Goal: Information Seeking & Learning: Learn about a topic

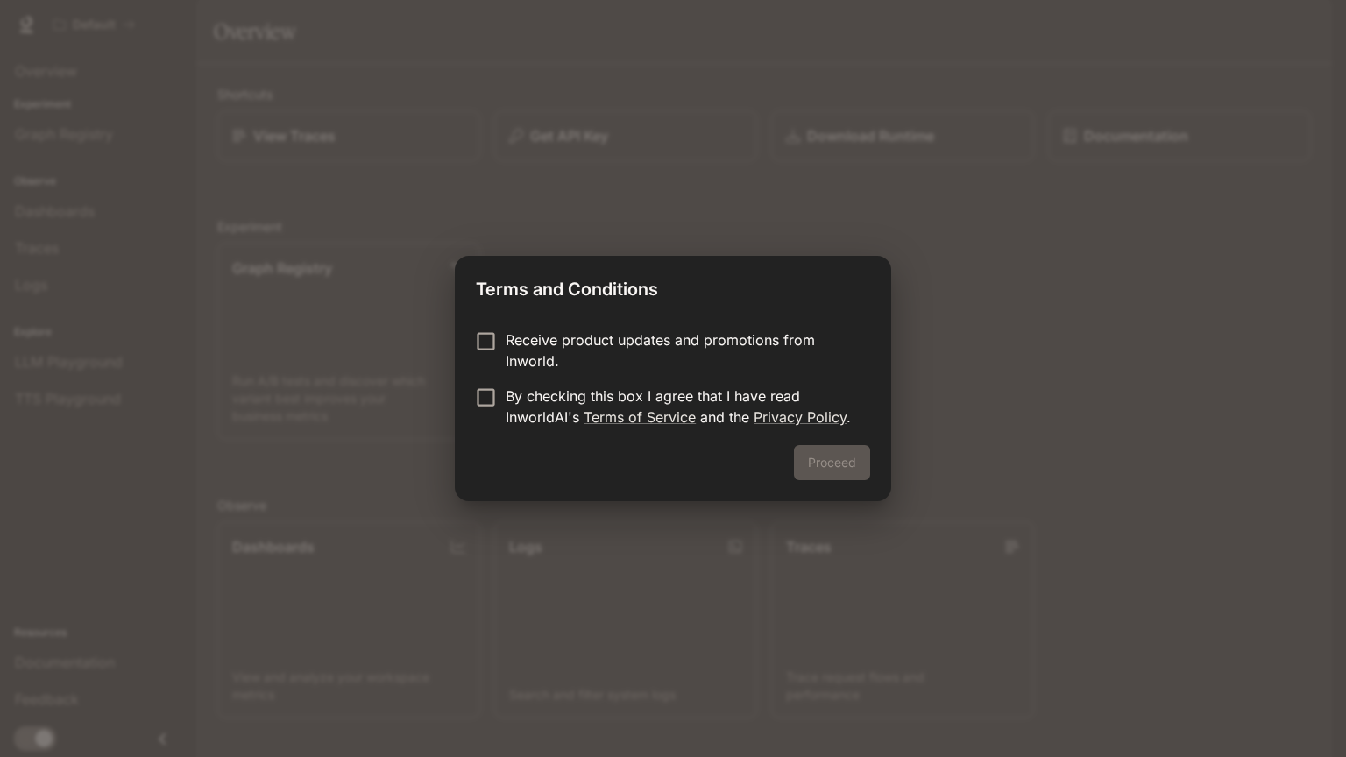
click at [621, 385] on p "By checking this box I agree that I have read InworldAI's Terms of Service and …" at bounding box center [681, 406] width 350 height 42
click at [834, 466] on button "Proceed" at bounding box center [832, 462] width 76 height 35
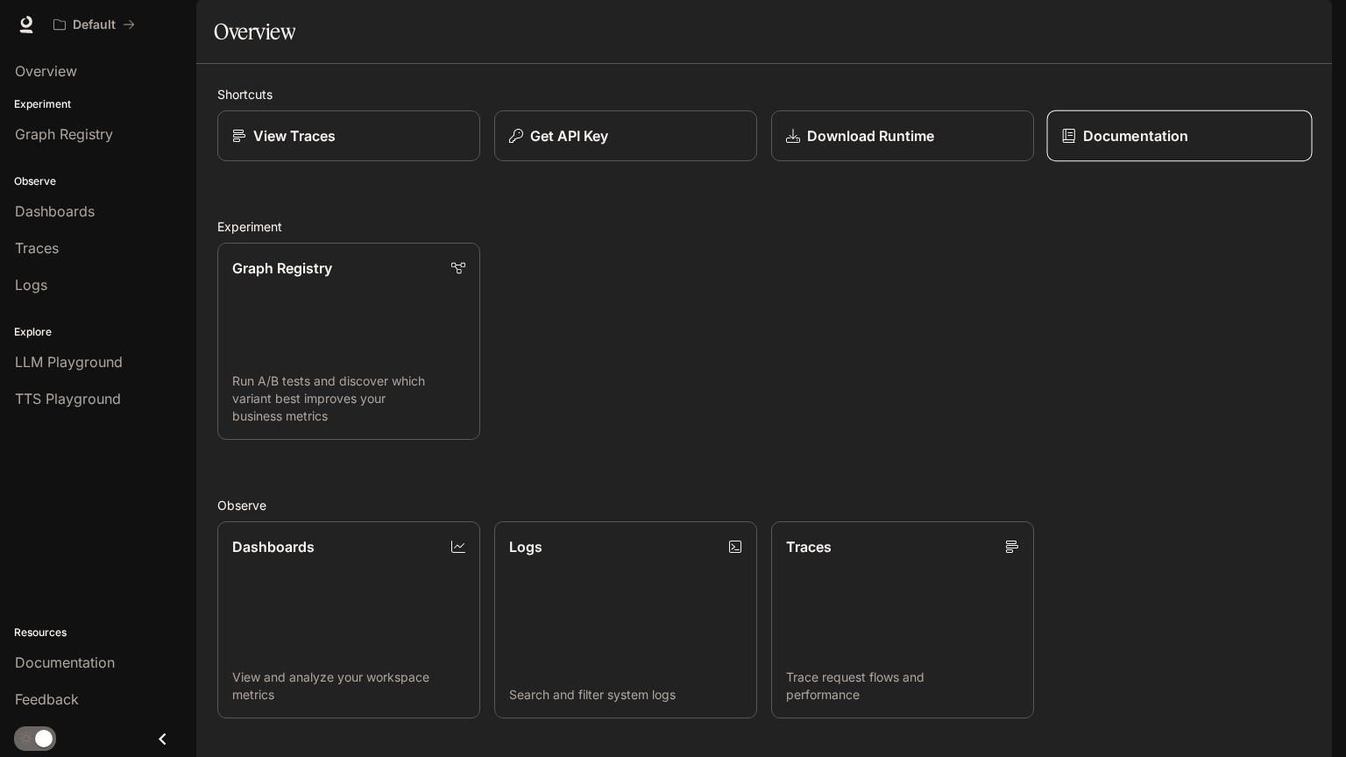
click at [1071, 146] on div "Documentation" at bounding box center [1180, 135] width 236 height 21
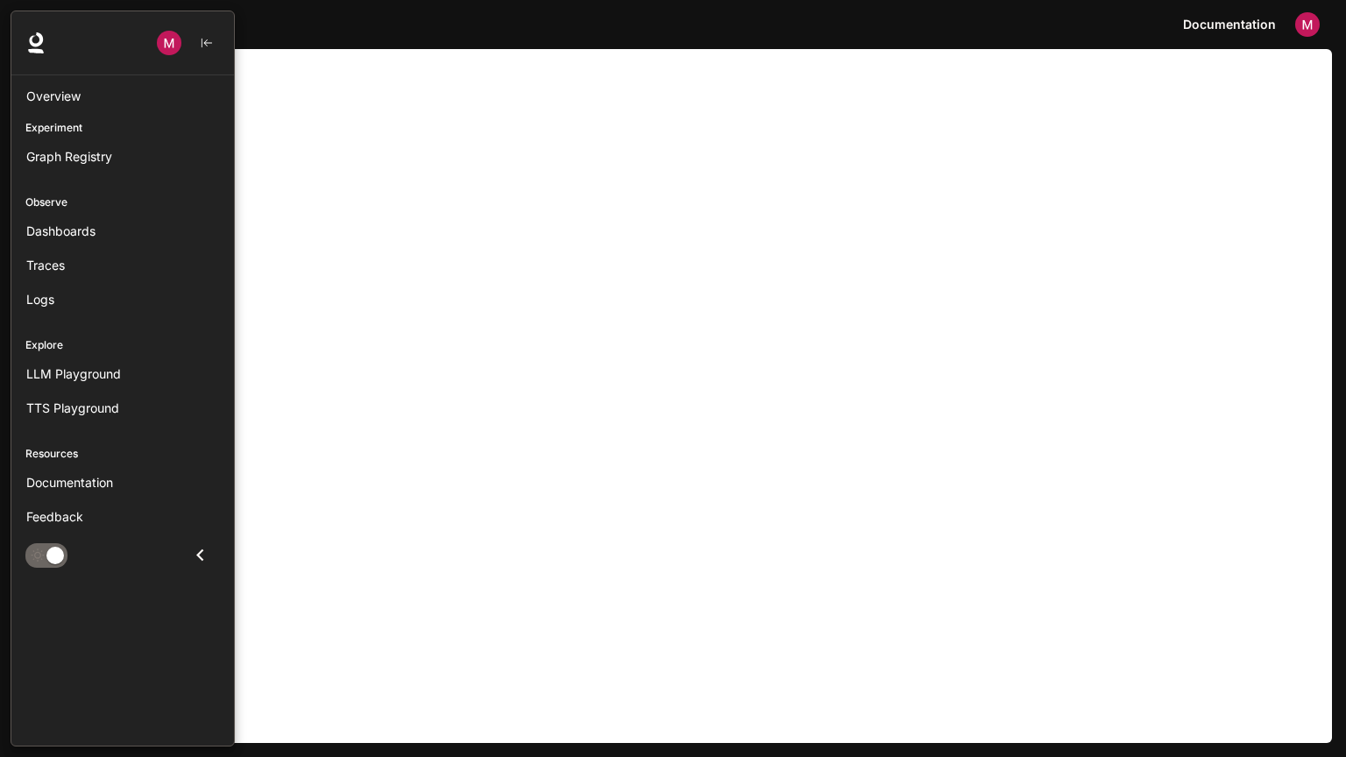
click at [32, 26] on div at bounding box center [122, 43] width 223 height 64
click at [51, 93] on span "Overview" at bounding box center [53, 96] width 54 height 18
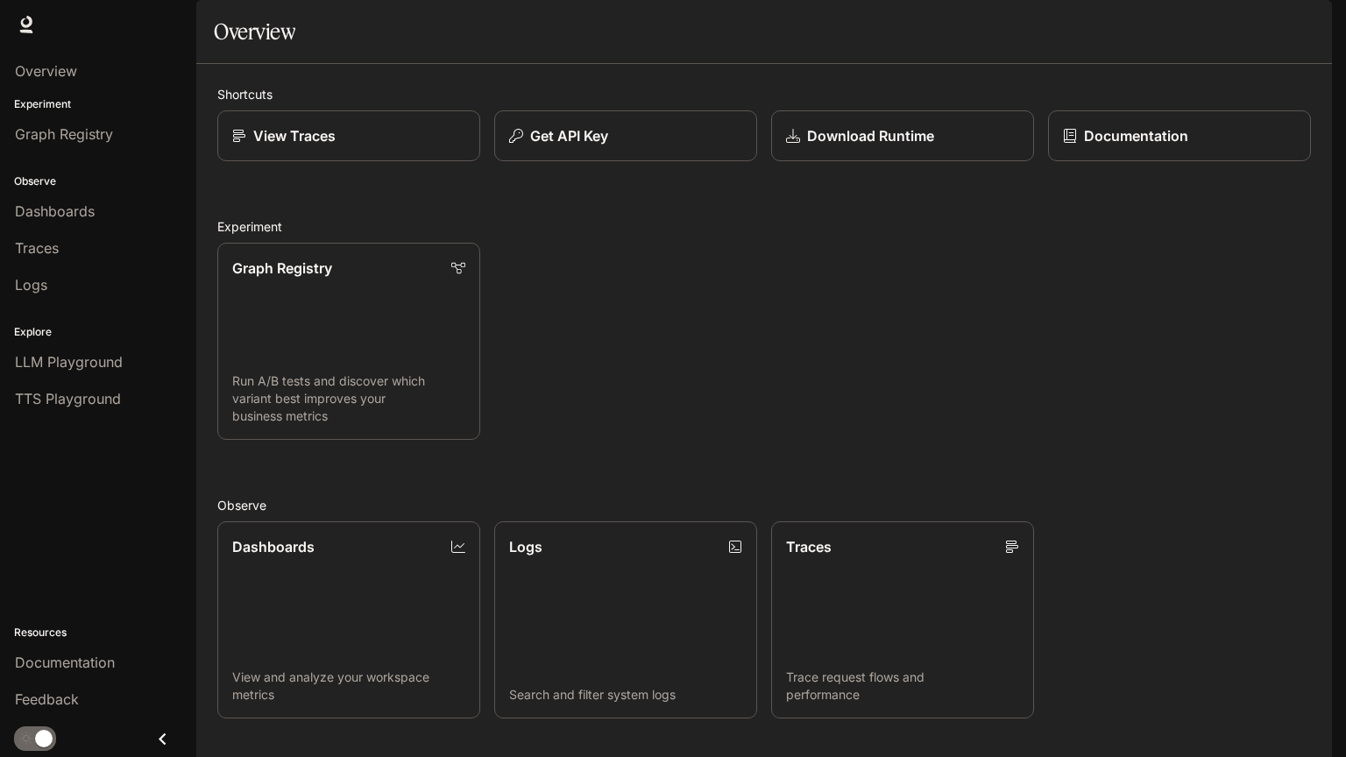
click at [42, 50] on div "Overview" at bounding box center [98, 71] width 196 height 44
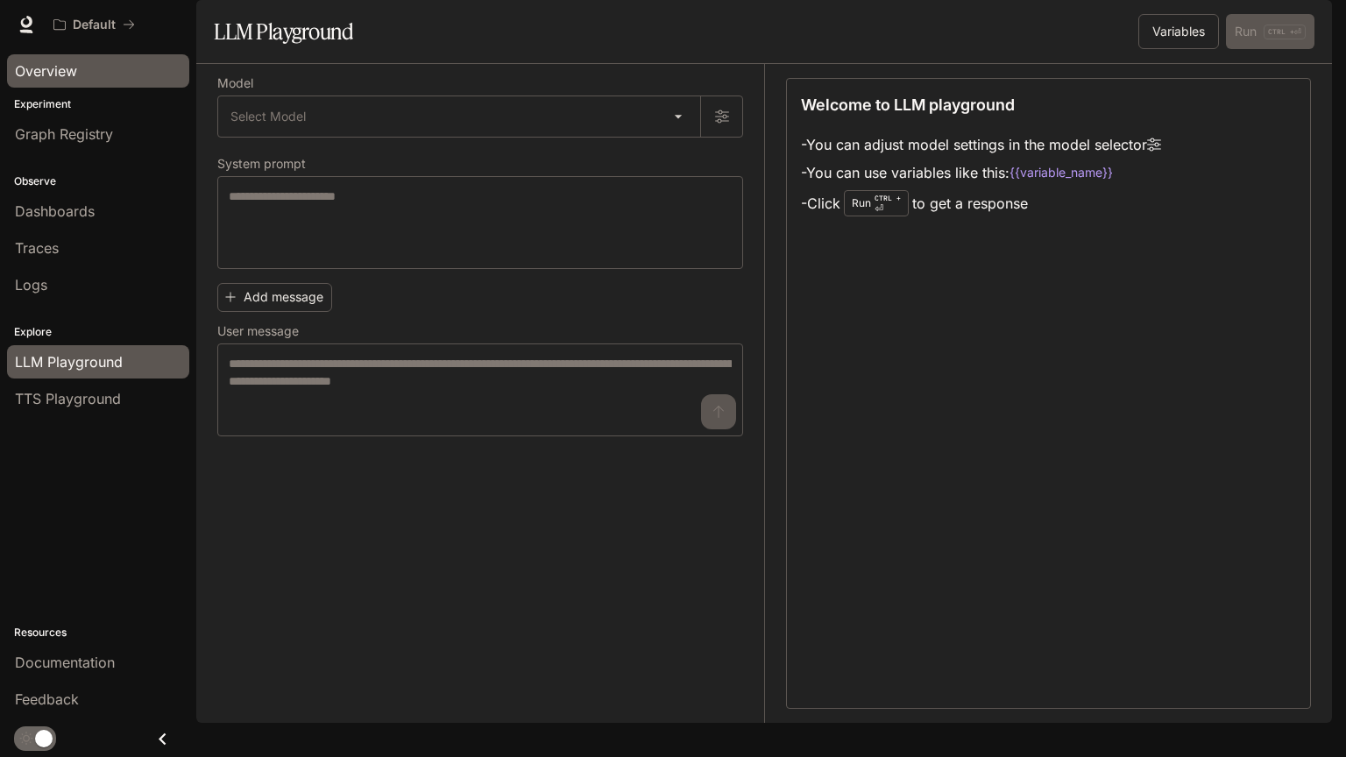
click at [166, 69] on div "Overview" at bounding box center [98, 70] width 166 height 21
